Goal: Find specific page/section: Find specific page/section

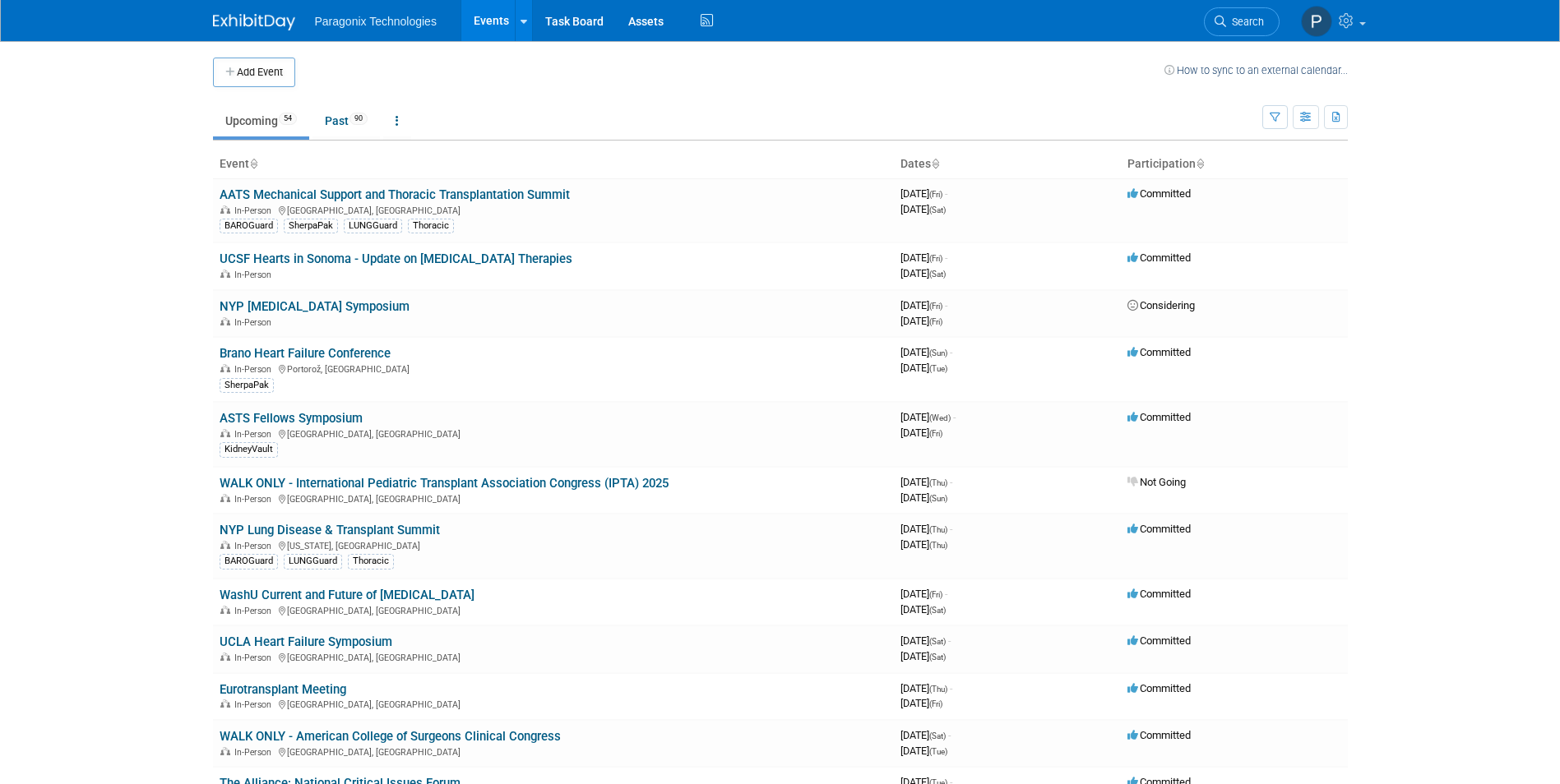
click at [83, 477] on body "Paragonix Technologies Events Add Event Bulk Upload Events Shareable Event Boar…" at bounding box center [780, 392] width 1560 height 784
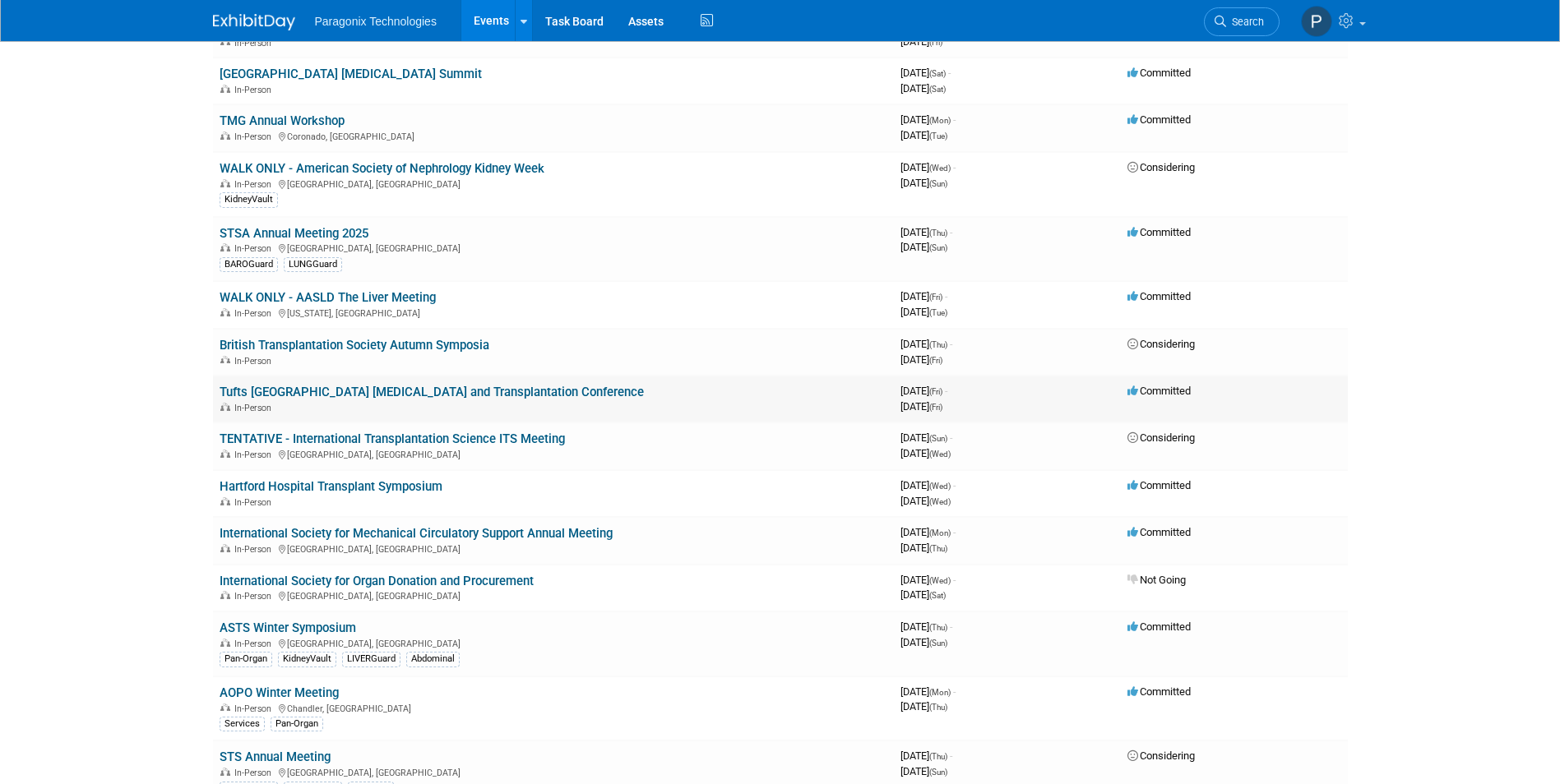
click at [398, 389] on link "Tufts [GEOGRAPHIC_DATA] [MEDICAL_DATA] and Transplantation Conference" at bounding box center [431, 392] width 424 height 15
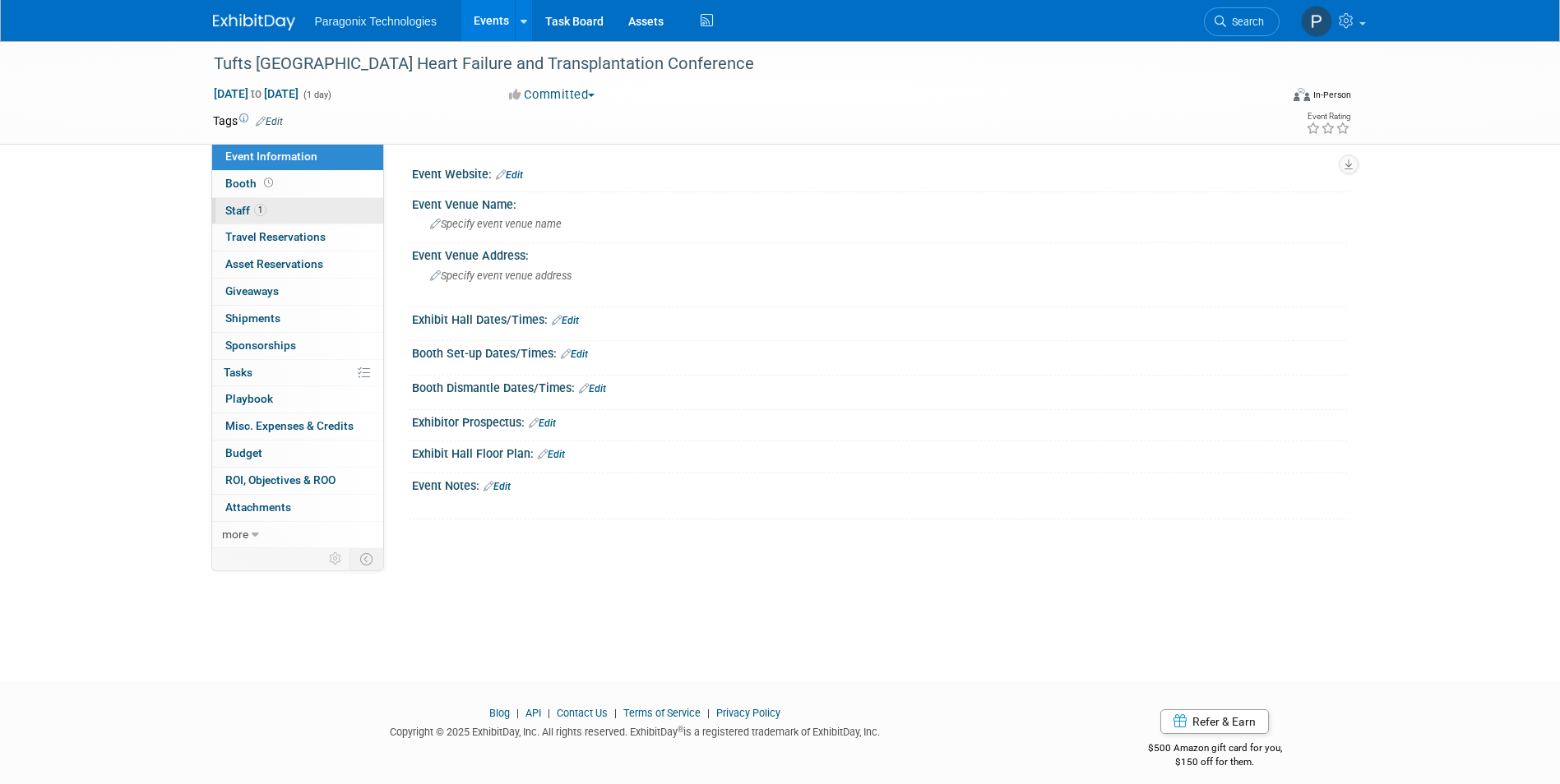
click at [292, 215] on link "1 Staff 1" at bounding box center [297, 211] width 171 height 26
